Goal: Task Accomplishment & Management: Use online tool/utility

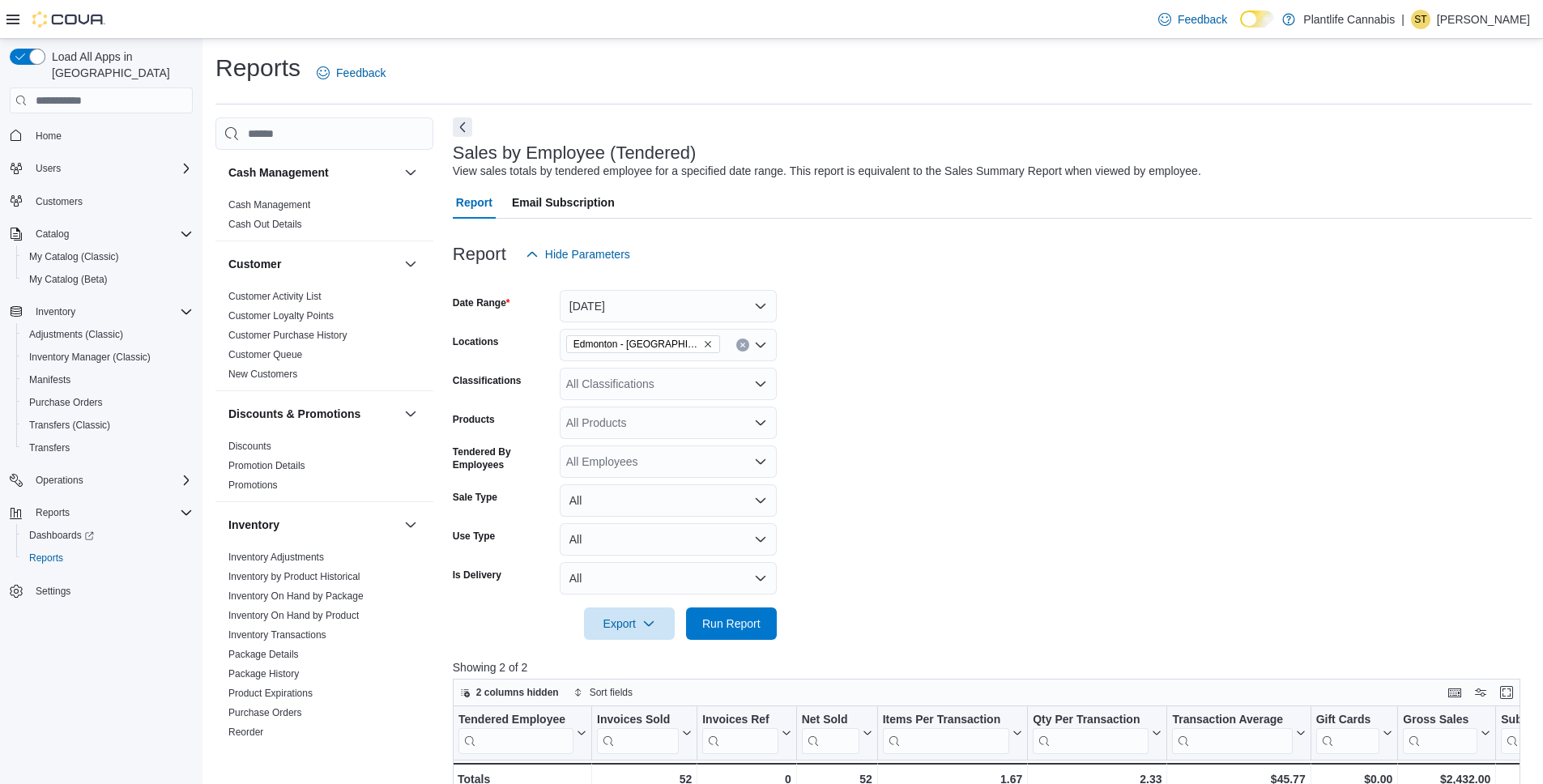
scroll to position [330, 0]
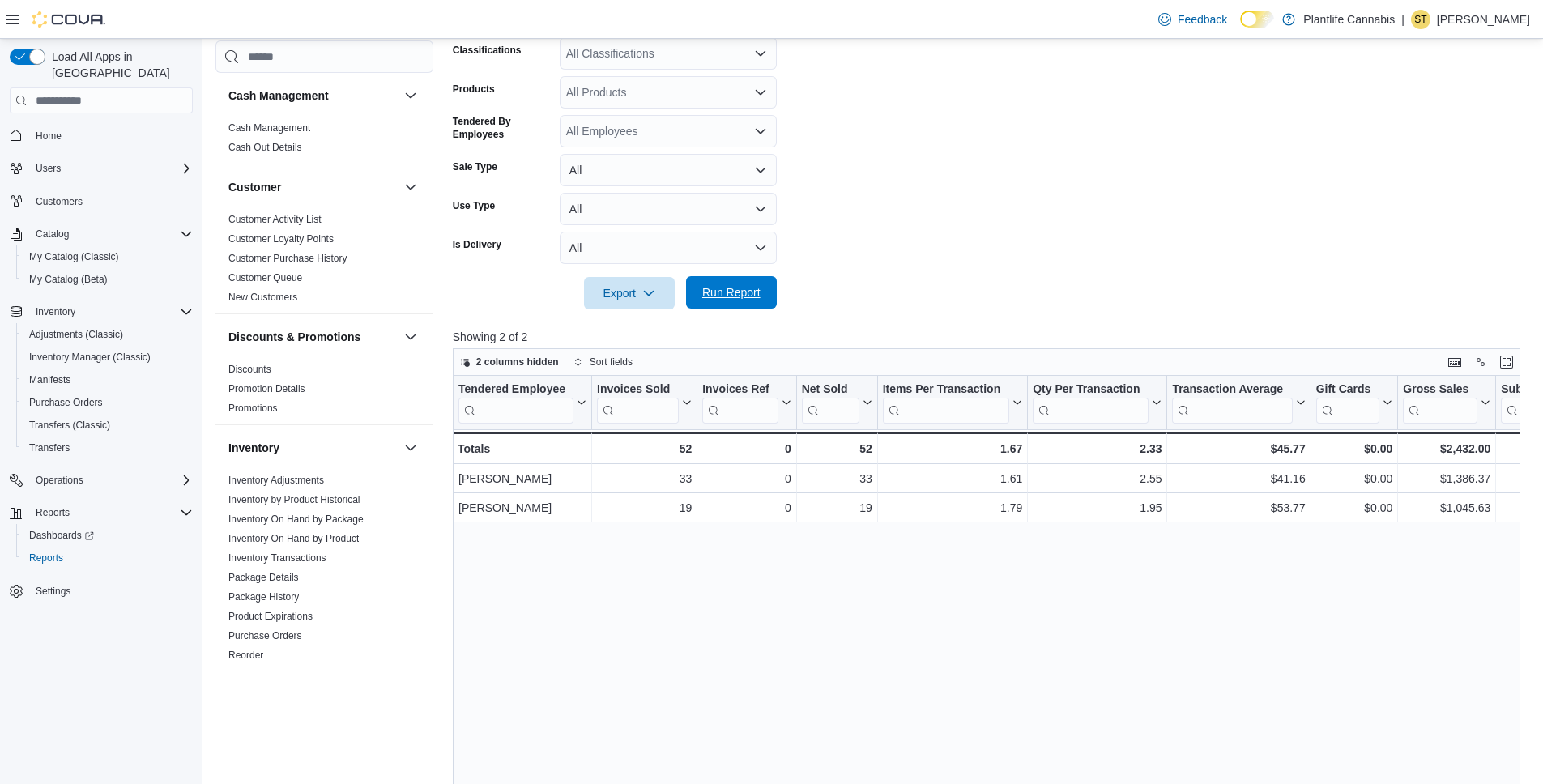
click at [714, 294] on span "Run Report" at bounding box center [731, 292] width 58 height 16
click at [727, 293] on span "Run Report" at bounding box center [731, 292] width 58 height 16
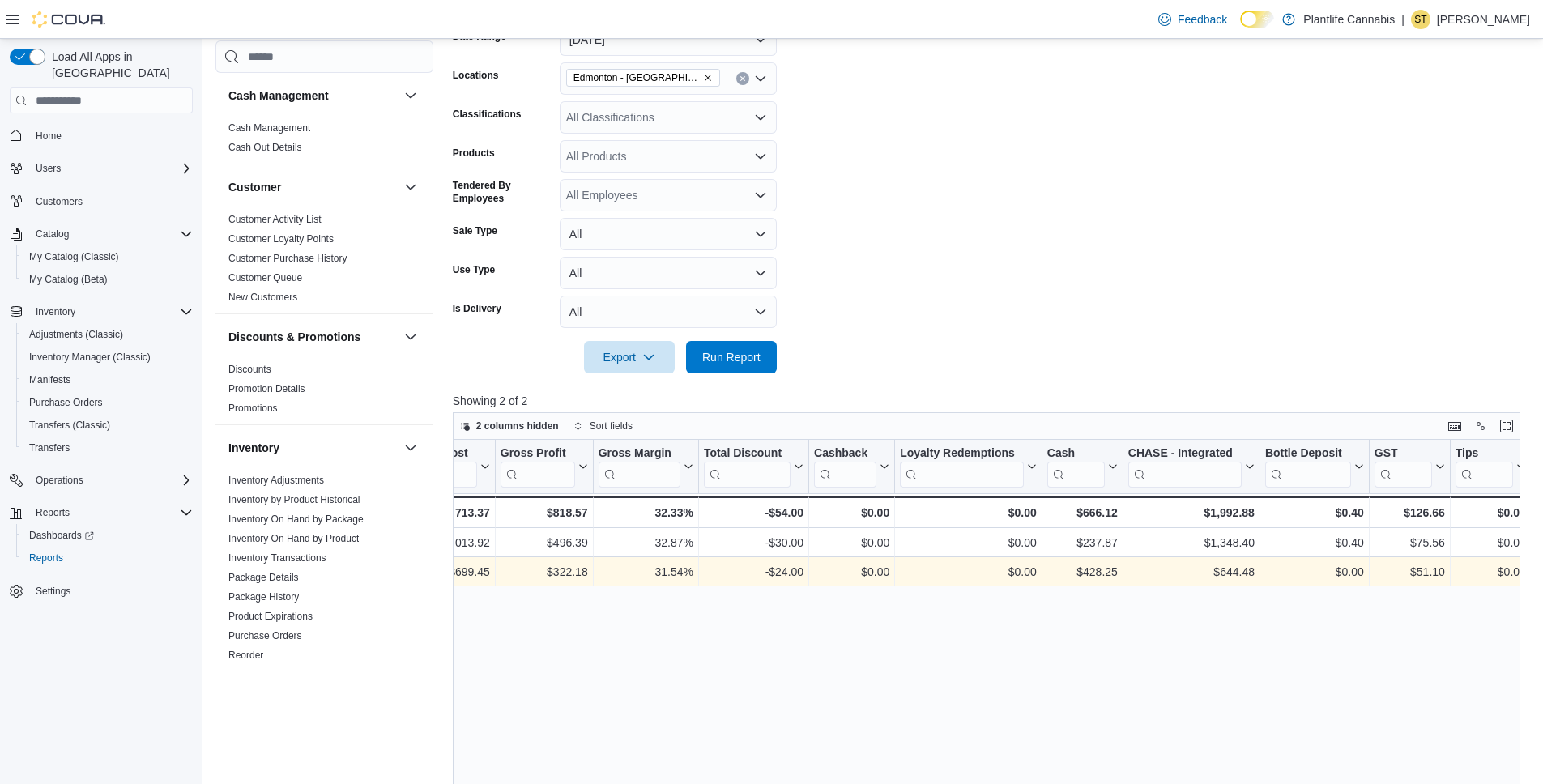
scroll to position [190, 0]
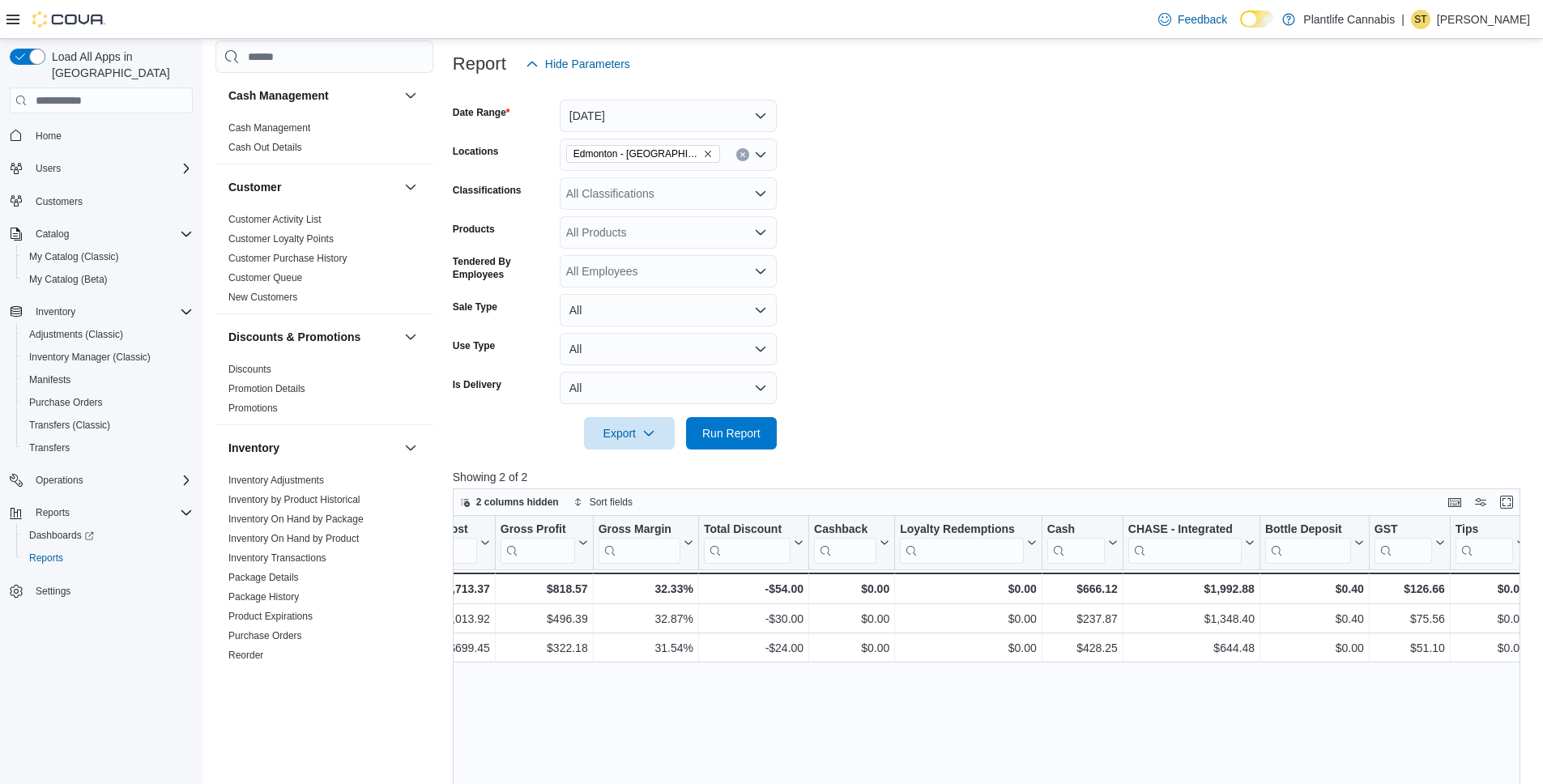
click at [603, 196] on div "All Classifications" at bounding box center [668, 194] width 217 height 33
type input "***"
click at [620, 219] on span "Accessory Group" at bounding box center [637, 221] width 87 height 16
click at [739, 440] on span "Run Report" at bounding box center [731, 433] width 58 height 16
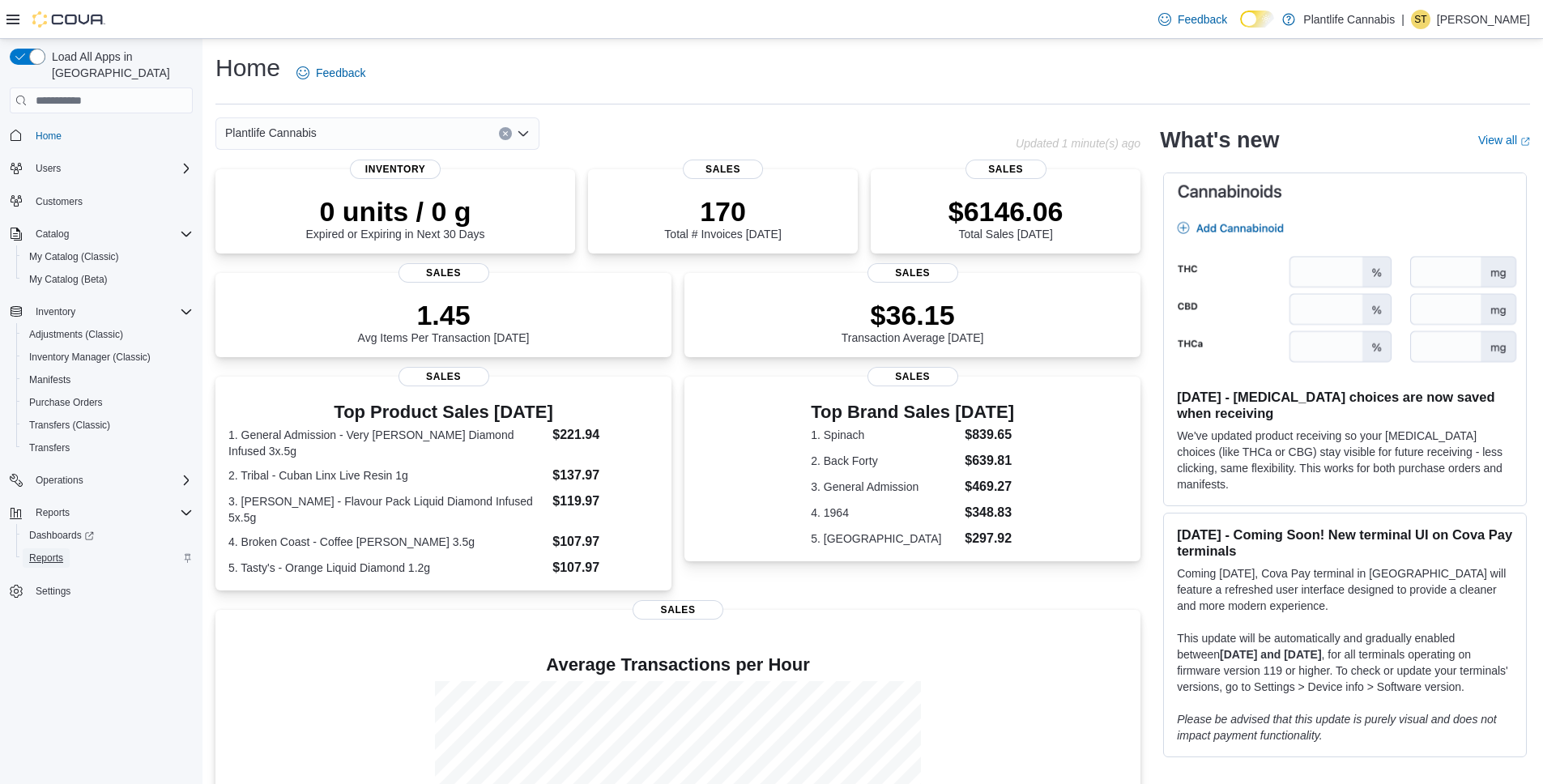
click at [44, 551] on span "Reports" at bounding box center [46, 558] width 34 height 13
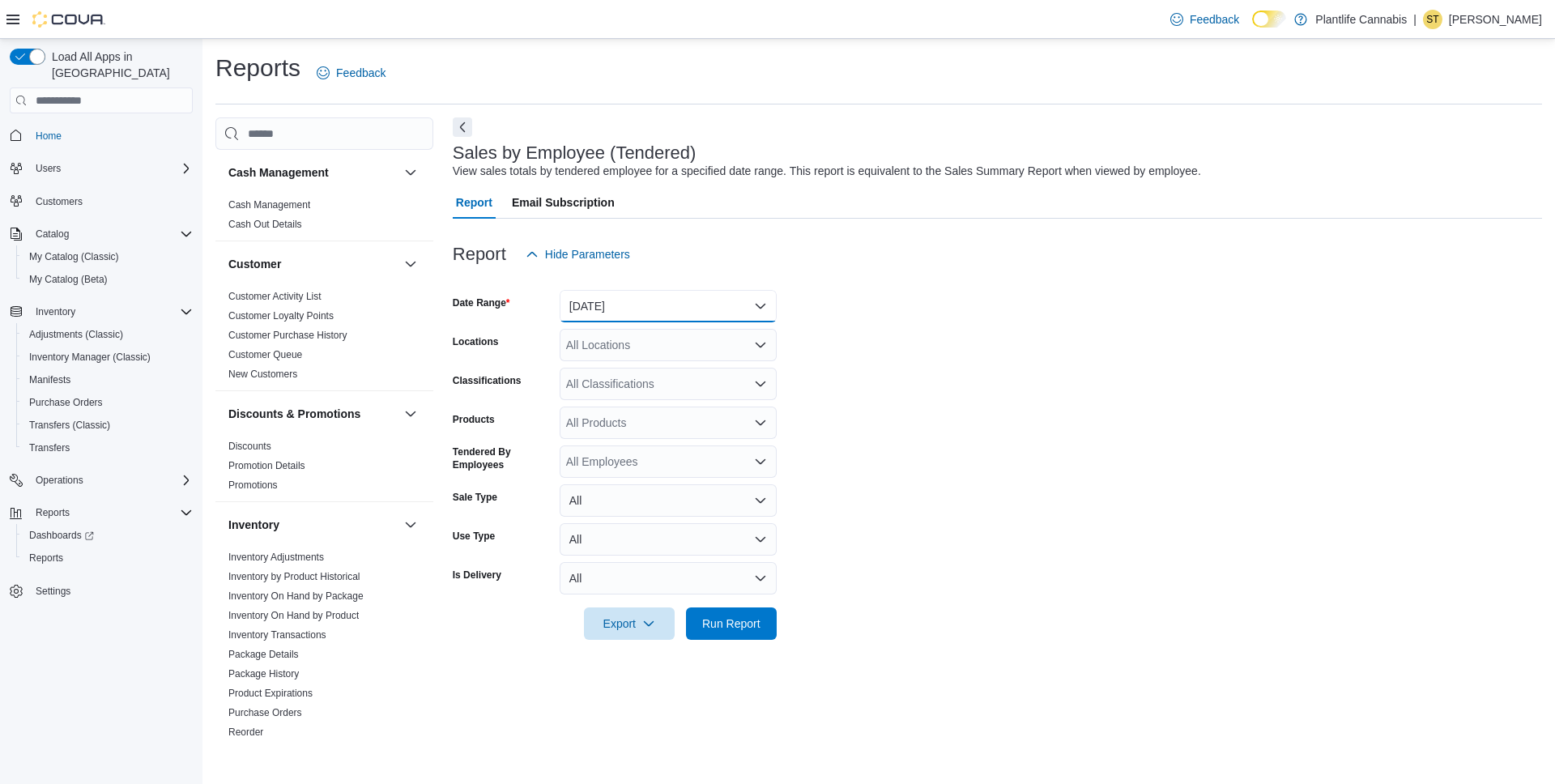
click at [612, 303] on button "[DATE]" at bounding box center [668, 306] width 217 height 33
click at [594, 374] on span "[DATE]" at bounding box center [678, 370] width 185 height 19
click at [610, 342] on div "All Locations" at bounding box center [668, 345] width 217 height 33
type input "**"
click at [717, 387] on span "Edmonton - [GEOGRAPHIC_DATA] South" at bounding box center [708, 396] width 212 height 16
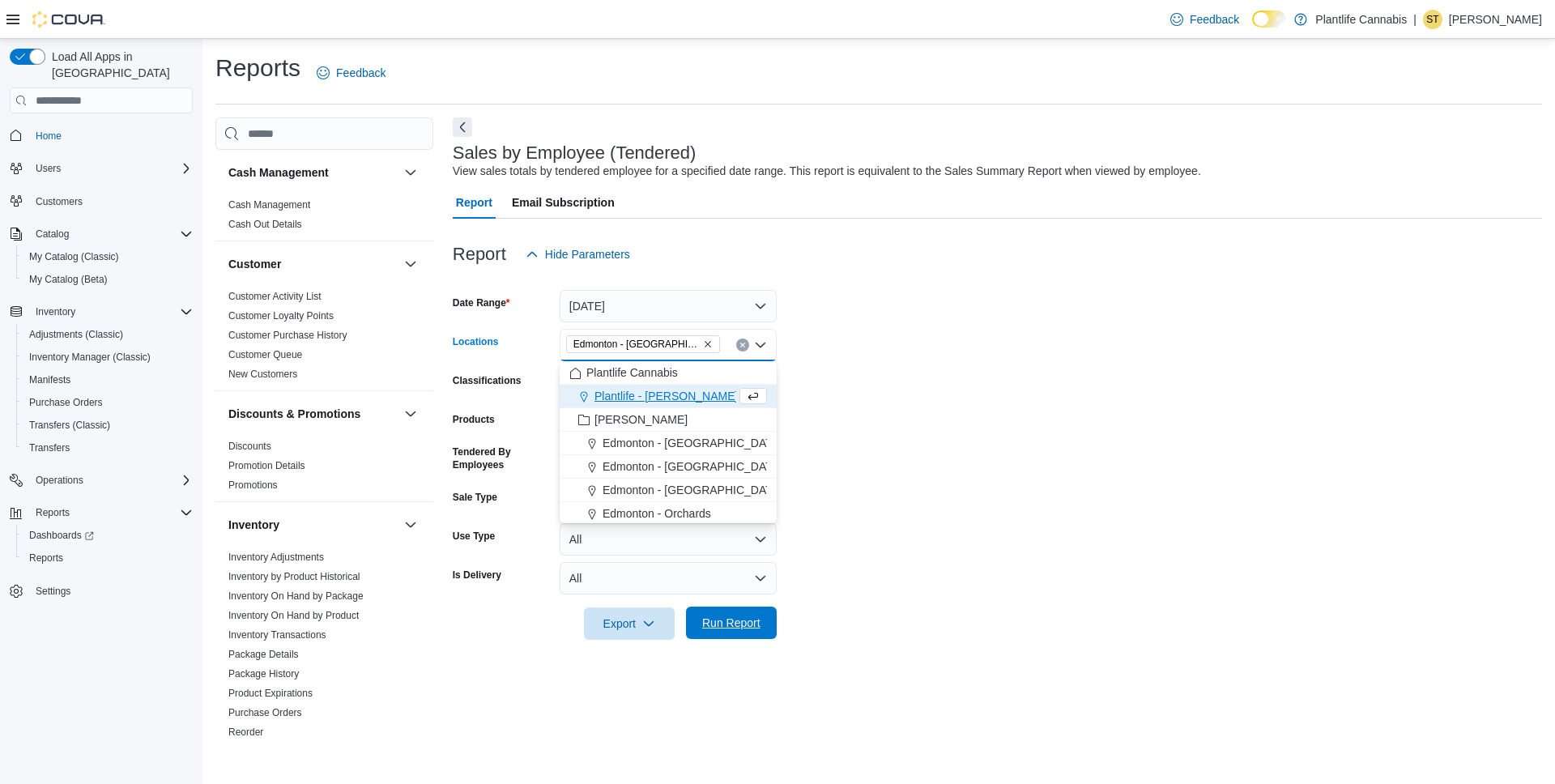
click at [726, 626] on span "Run Report" at bounding box center [731, 623] width 58 height 16
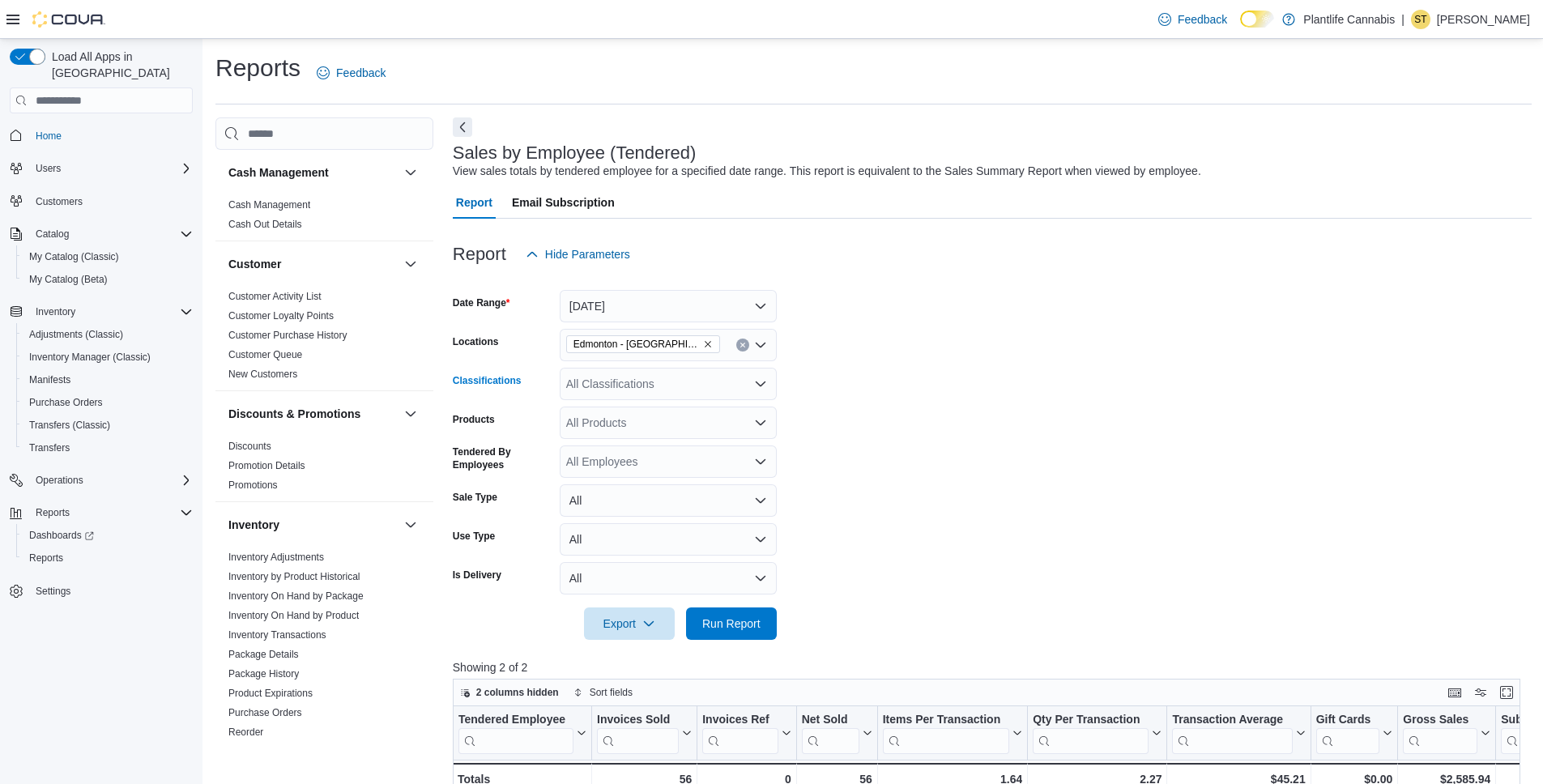
click at [587, 381] on div "All Classifications" at bounding box center [668, 384] width 217 height 33
type input "***"
click at [606, 400] on button "Accessory Group" at bounding box center [668, 412] width 217 height 24
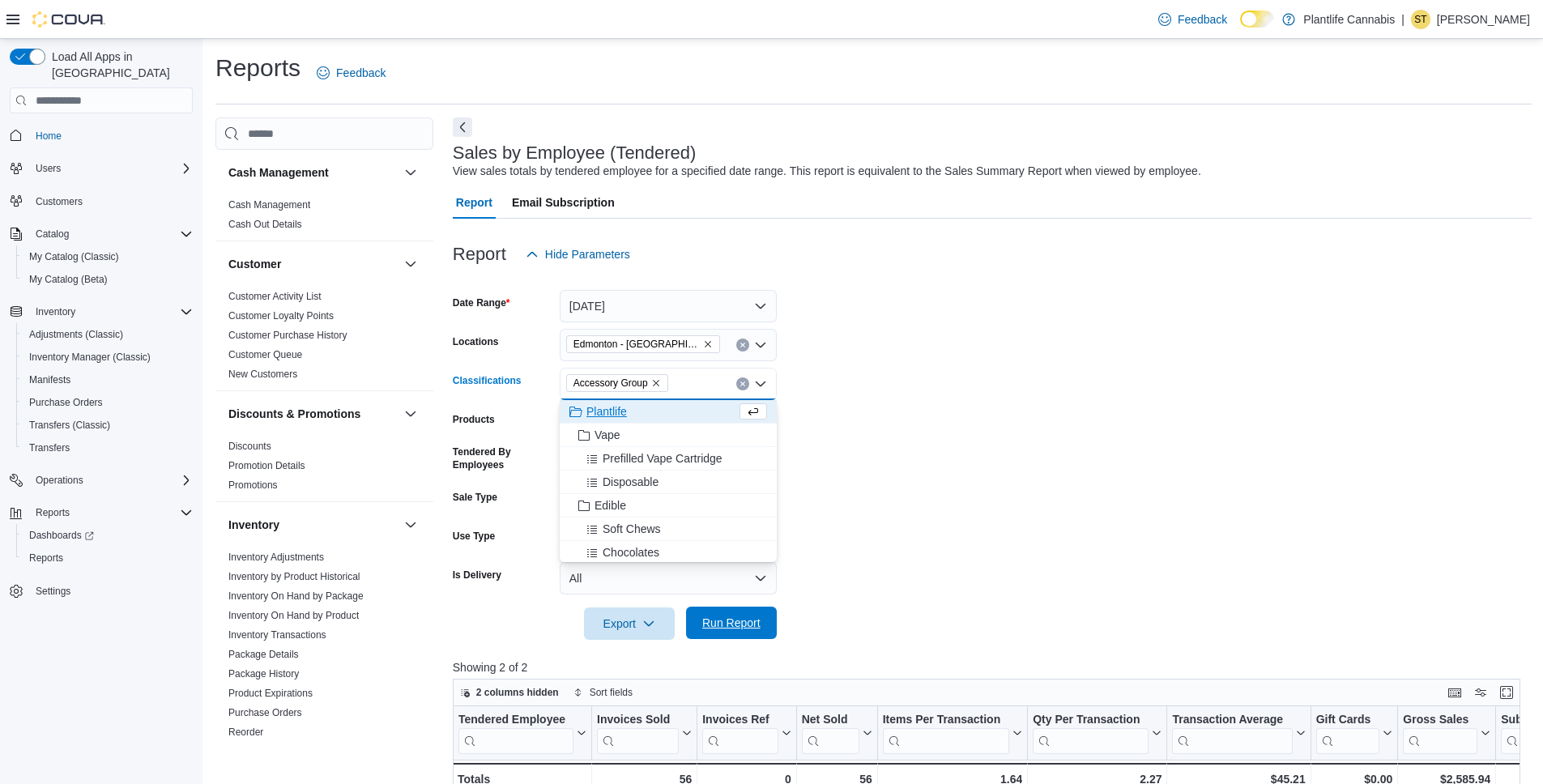
click at [752, 611] on span "Run Report" at bounding box center [731, 623] width 72 height 33
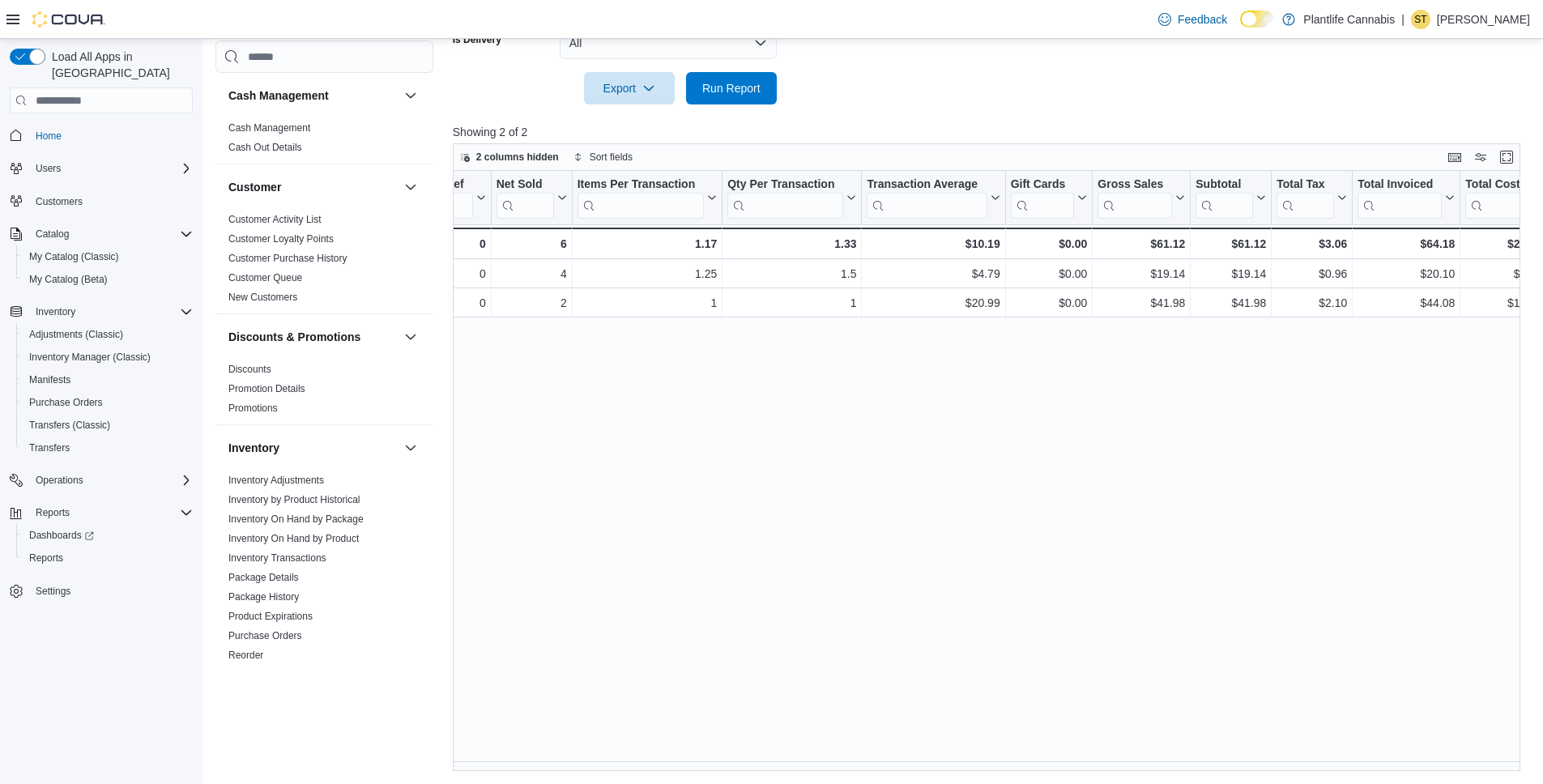
scroll to position [0, 308]
